Goal: Task Accomplishment & Management: Manage account settings

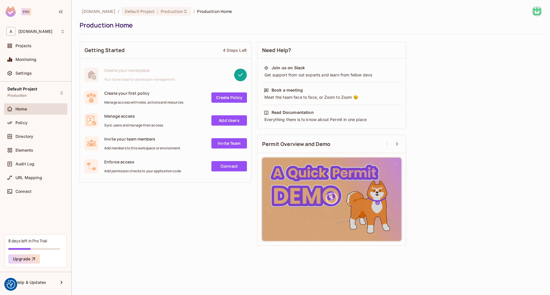
click at [540, 11] on img at bounding box center [536, 11] width 9 height 9
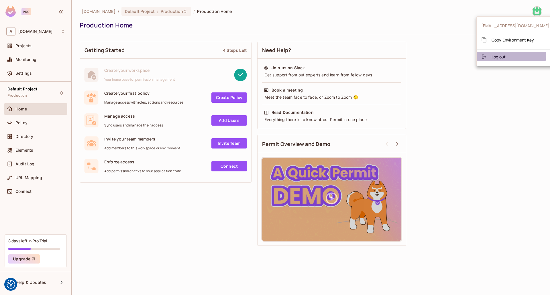
click at [494, 55] on span "Log out" at bounding box center [498, 56] width 14 height 5
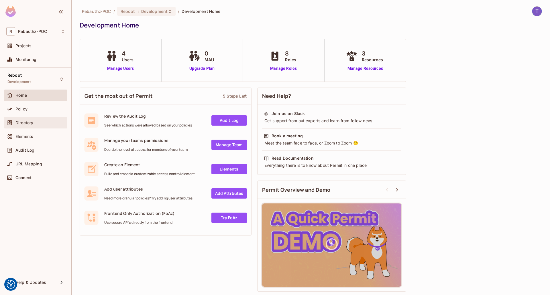
click at [29, 126] on div "Directory" at bounding box center [35, 122] width 59 height 7
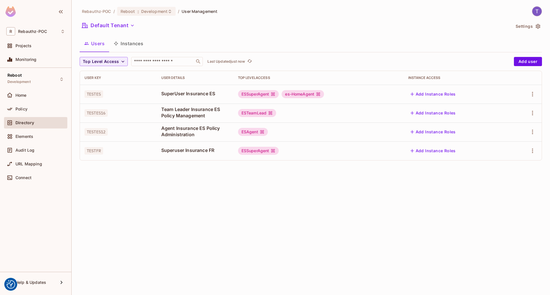
click at [29, 130] on div "Directory" at bounding box center [35, 124] width 63 height 14
click at [40, 112] on div "Policy" at bounding box center [35, 109] width 59 height 7
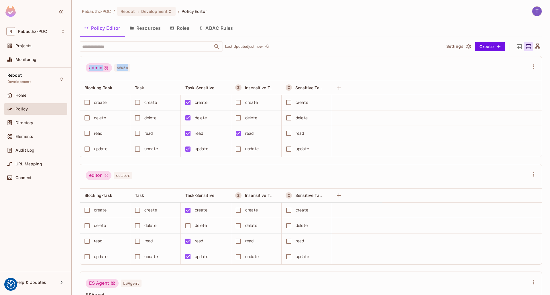
drag, startPoint x: 90, startPoint y: 65, endPoint x: 143, endPoint y: 59, distance: 53.6
click at [143, 59] on div "admin admin" at bounding box center [311, 68] width 462 height 25
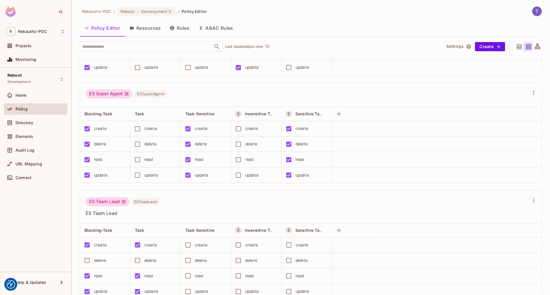
scroll to position [229, 0]
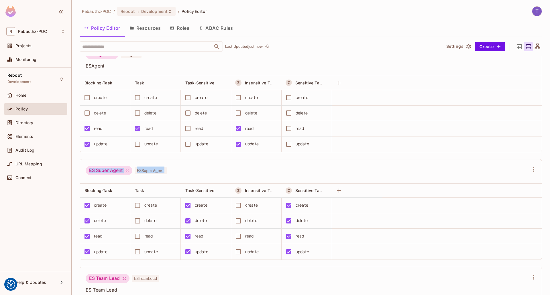
drag, startPoint x: 87, startPoint y: 171, endPoint x: 185, endPoint y: 178, distance: 97.9
click at [185, 178] on div "ES Super Agent ESSuperAgent" at bounding box center [311, 171] width 462 height 25
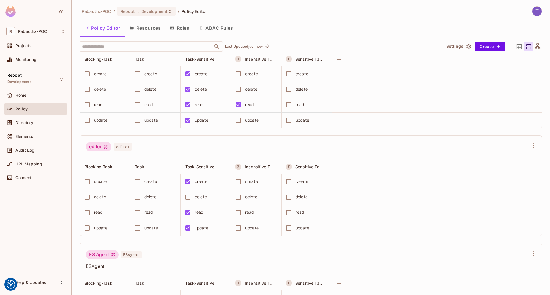
scroll to position [0, 0]
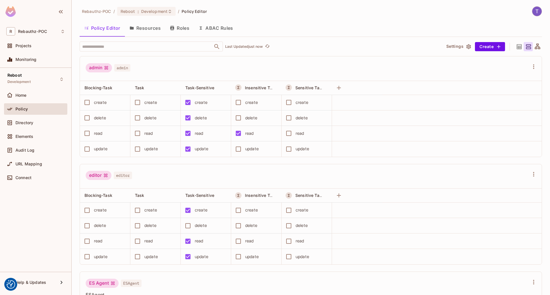
click at [154, 27] on button "Resources" at bounding box center [145, 28] width 40 height 14
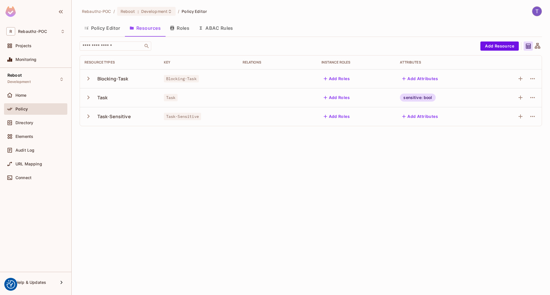
click at [86, 76] on icon "button" at bounding box center [88, 79] width 8 height 8
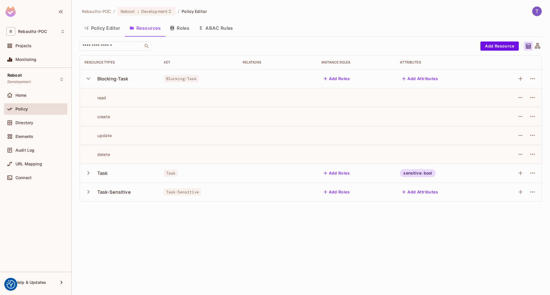
click at [86, 76] on icon "button" at bounding box center [88, 79] width 8 height 8
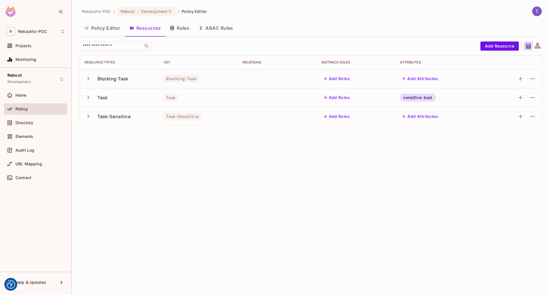
click at [103, 23] on button "Policy Editor" at bounding box center [102, 28] width 45 height 14
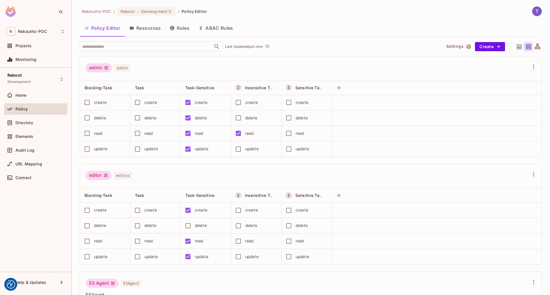
click at [149, 29] on button "Resources" at bounding box center [145, 28] width 40 height 14
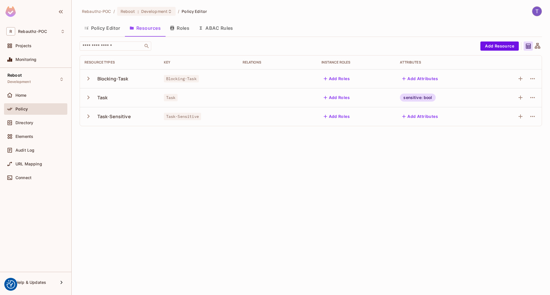
click at [88, 76] on icon "button" at bounding box center [88, 79] width 8 height 8
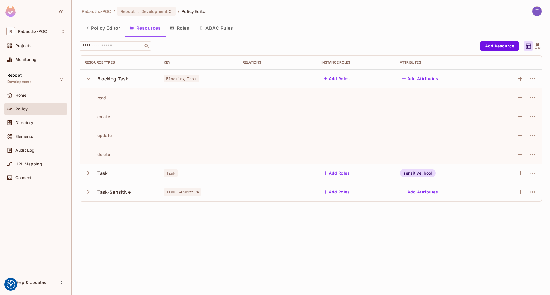
click at [85, 77] on icon "button" at bounding box center [88, 79] width 8 height 8
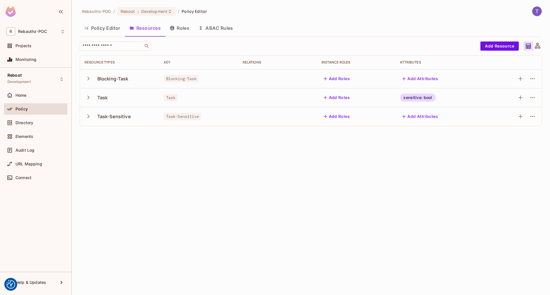
click at [536, 46] on icon at bounding box center [537, 45] width 5 height 5
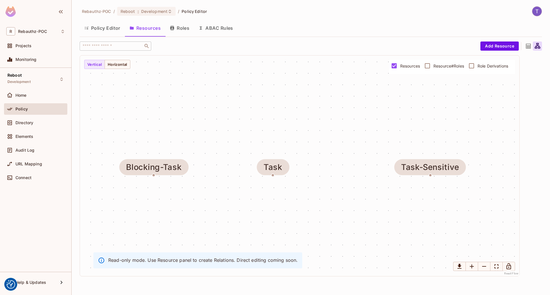
click at [528, 47] on icon at bounding box center [528, 46] width 7 height 7
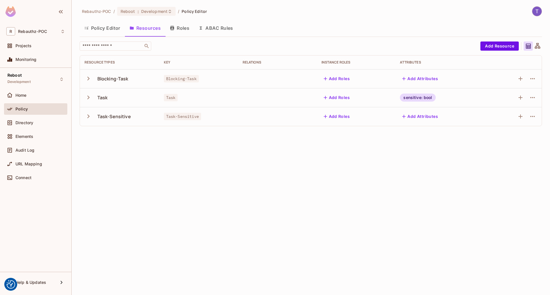
click at [119, 79] on div "Blocking-Task" at bounding box center [112, 79] width 31 height 6
click at [530, 96] on icon "button" at bounding box center [532, 97] width 7 height 7
click at [319, 207] on div at bounding box center [275, 147] width 550 height 295
click at [105, 27] on button "Policy Editor" at bounding box center [102, 28] width 45 height 14
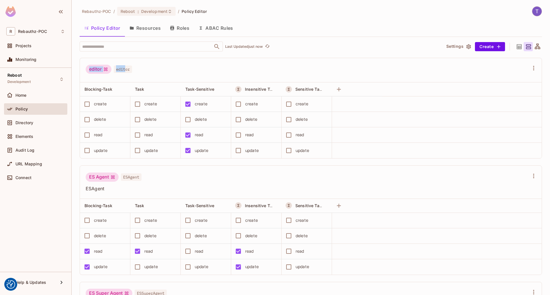
scroll to position [105, 0]
drag, startPoint x: 85, startPoint y: 62, endPoint x: 197, endPoint y: 71, distance: 112.1
click at [197, 71] on div "editor editor" at bounding box center [311, 72] width 462 height 25
